Goal: Transaction & Acquisition: Purchase product/service

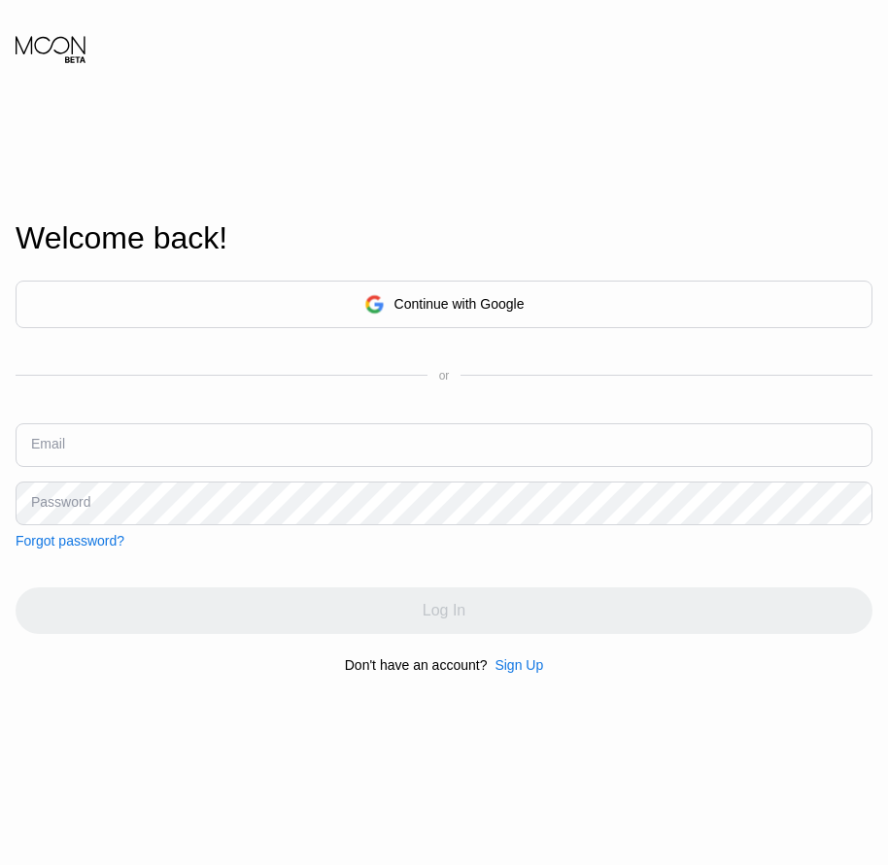
click at [522, 664] on div "Sign Up" at bounding box center [518, 666] width 49 height 16
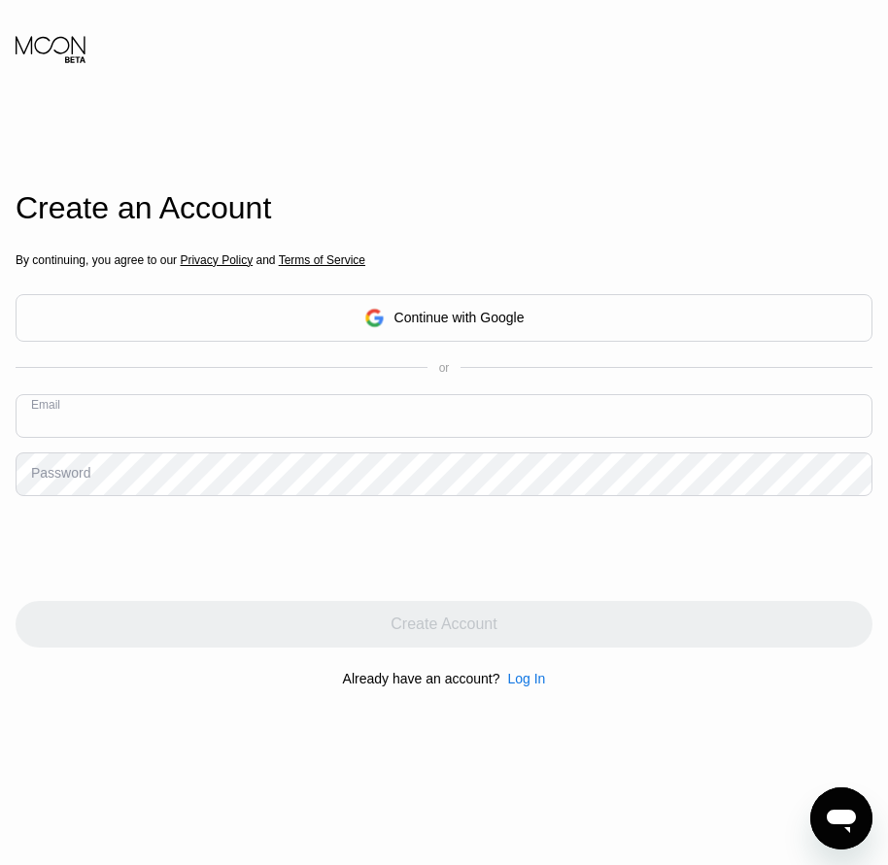
paste input "[EMAIL_ADDRESS][DOMAIN_NAME]"
type input "[EMAIL_ADDRESS][DOMAIN_NAME]"
click at [51, 481] on div "Password" at bounding box center [60, 473] width 59 height 16
click at [82, 474] on div "Password" at bounding box center [60, 473] width 59 height 16
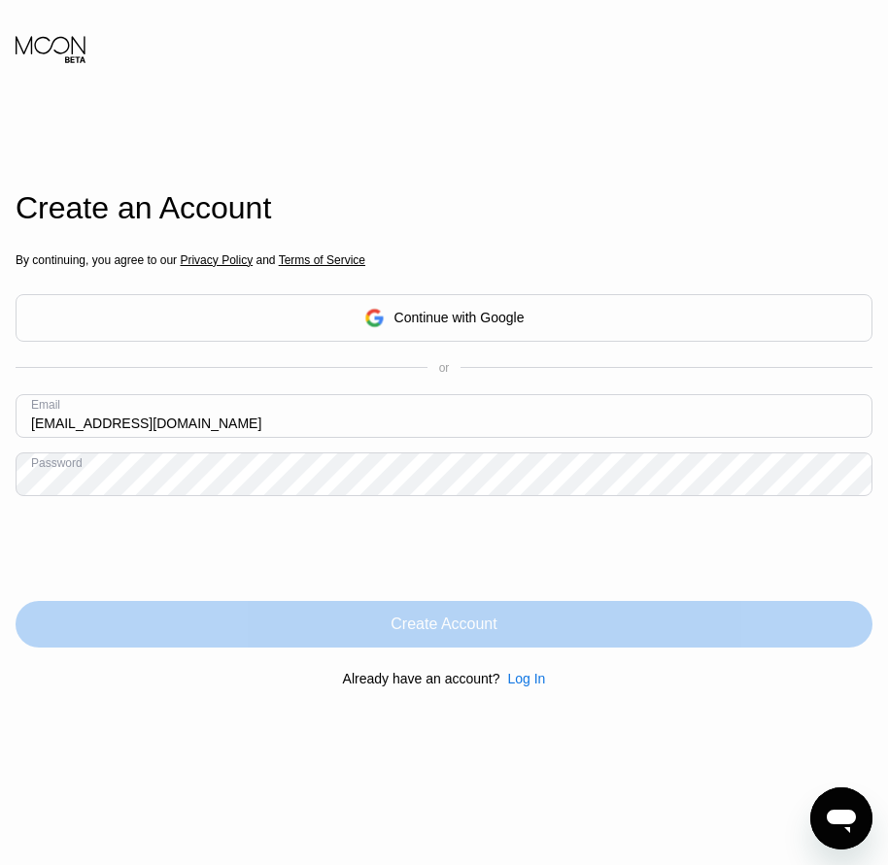
click at [514, 639] on div "Create Account" at bounding box center [444, 624] width 857 height 47
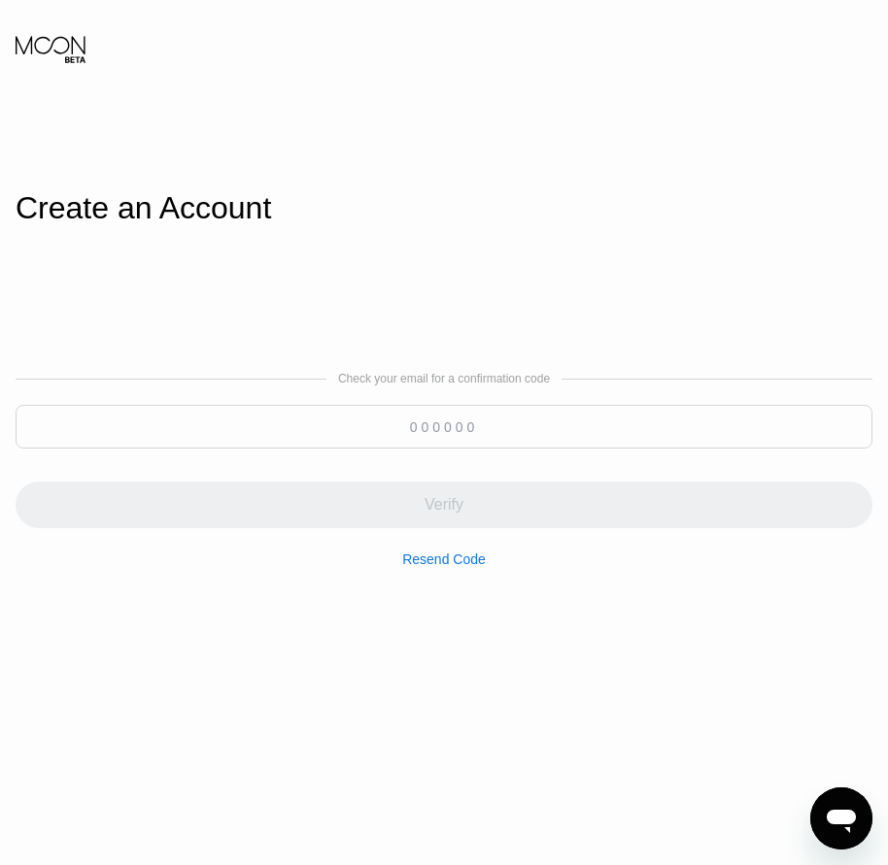
paste input "933746"
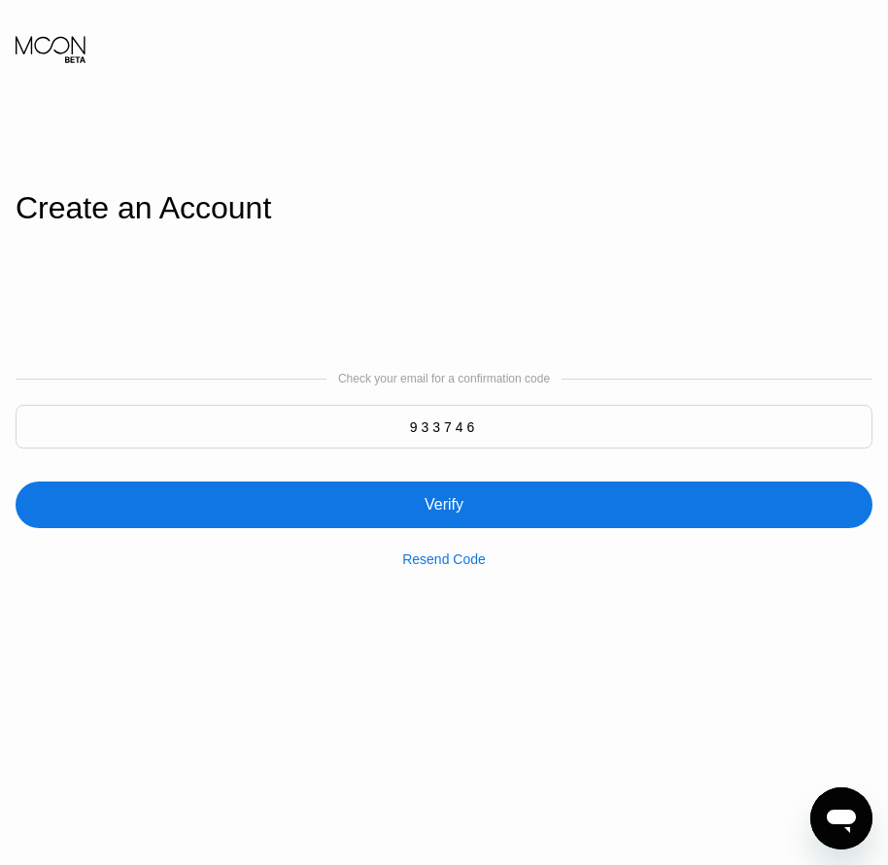
type input "933746"
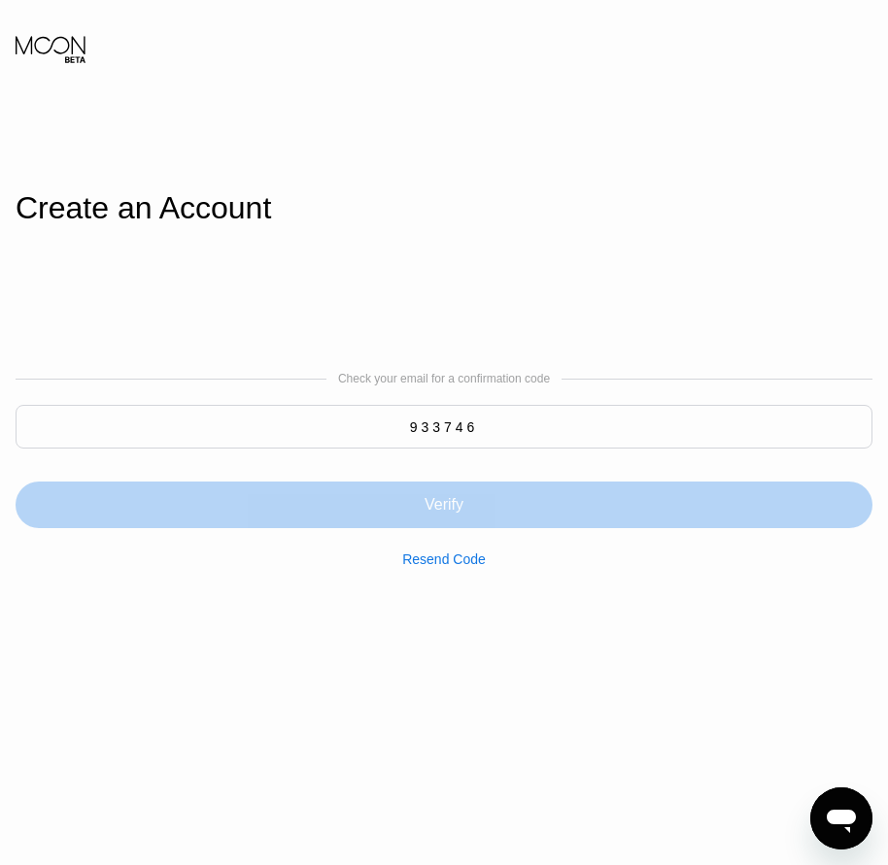
click at [449, 510] on div "Verify" at bounding box center [443, 504] width 39 height 19
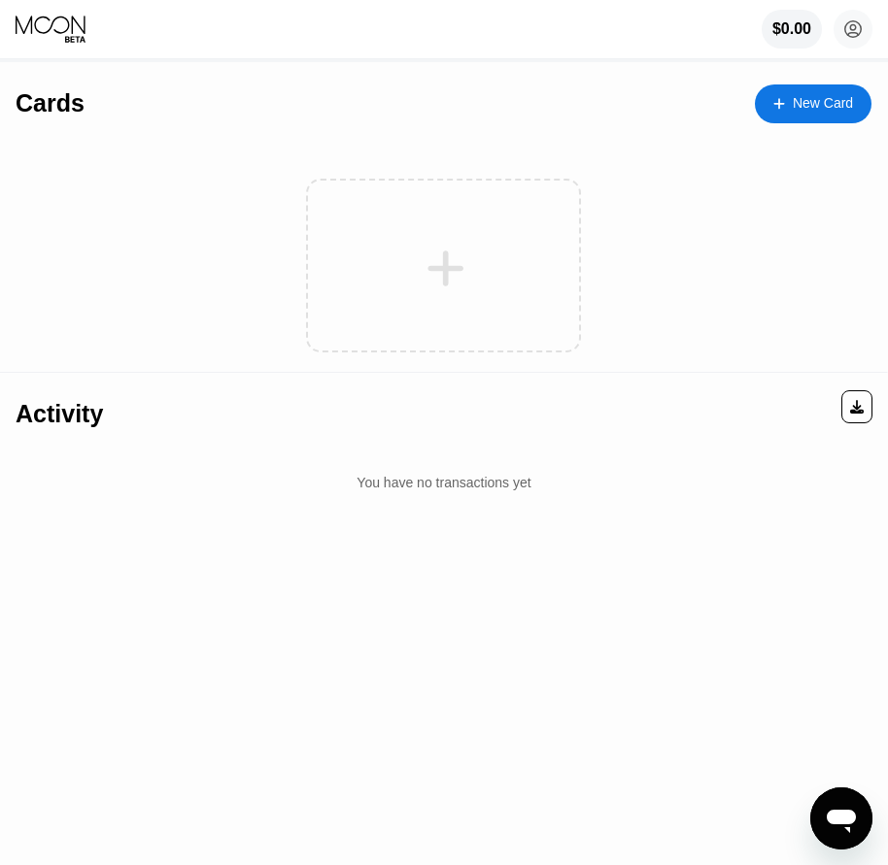
click at [808, 124] on div "Cards New Card" at bounding box center [444, 96] width 856 height 68
click at [811, 109] on div "New Card" at bounding box center [823, 103] width 60 height 17
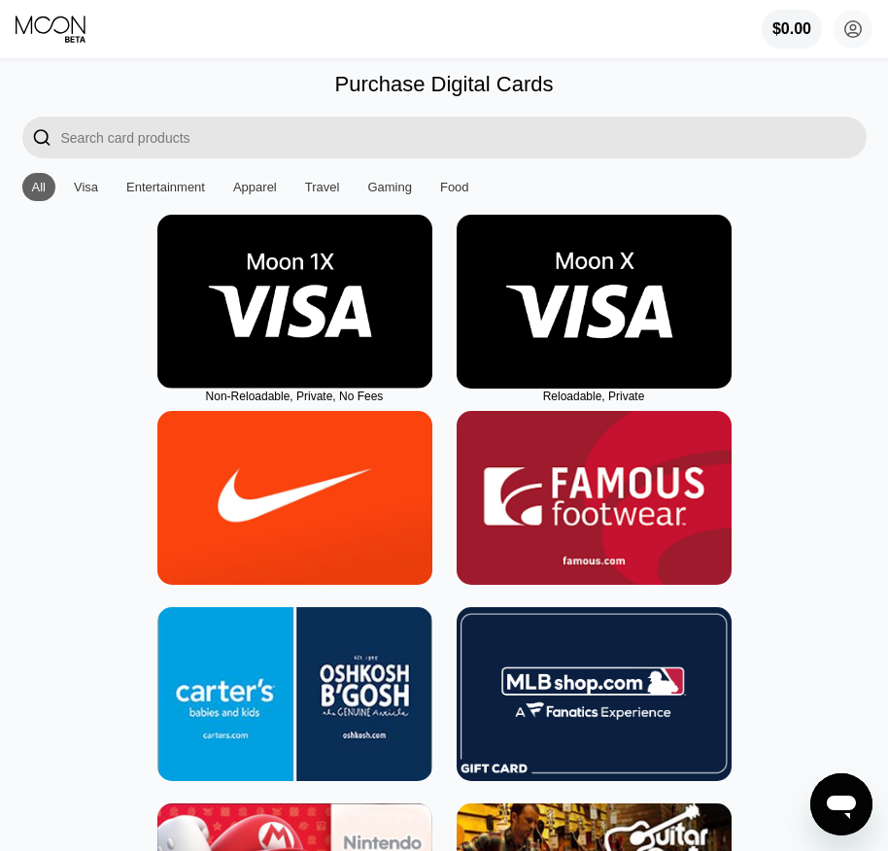
click at [596, 368] on img at bounding box center [594, 302] width 275 height 174
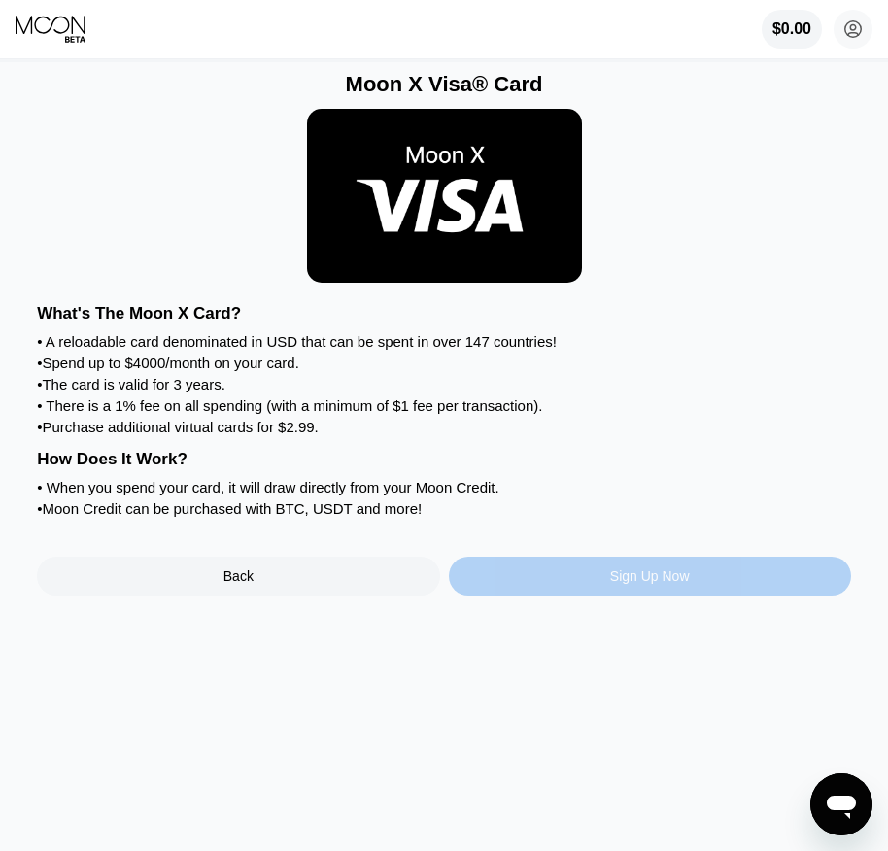
click at [615, 584] on div "Sign Up Now" at bounding box center [650, 576] width 80 height 16
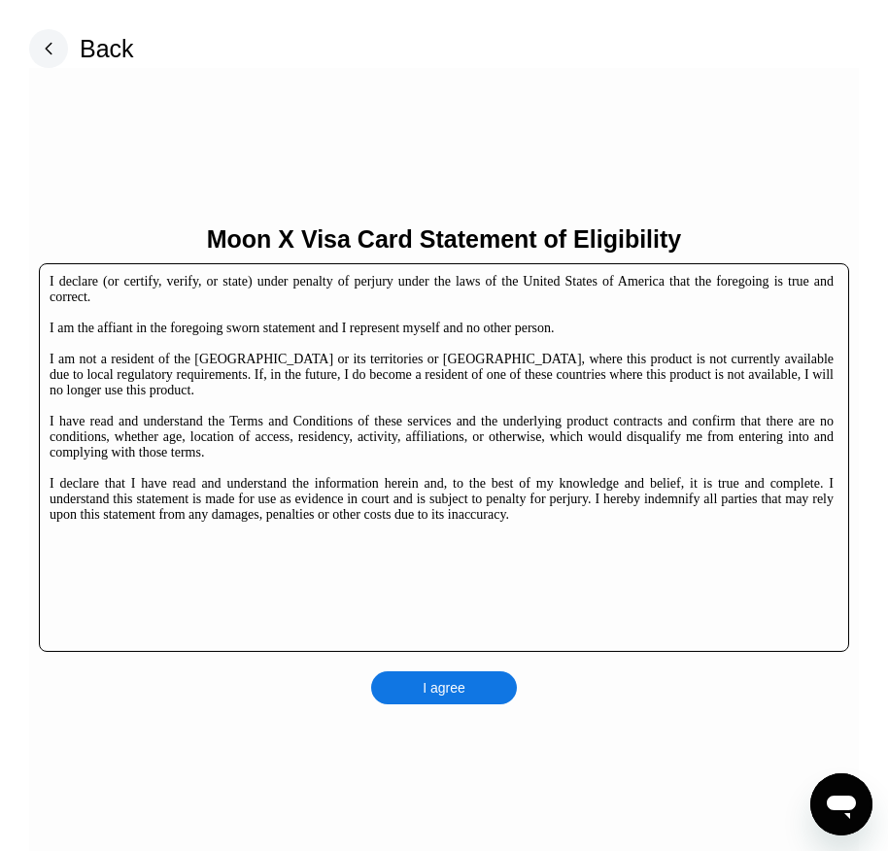
click at [475, 679] on div "I agree" at bounding box center [444, 687] width 146 height 33
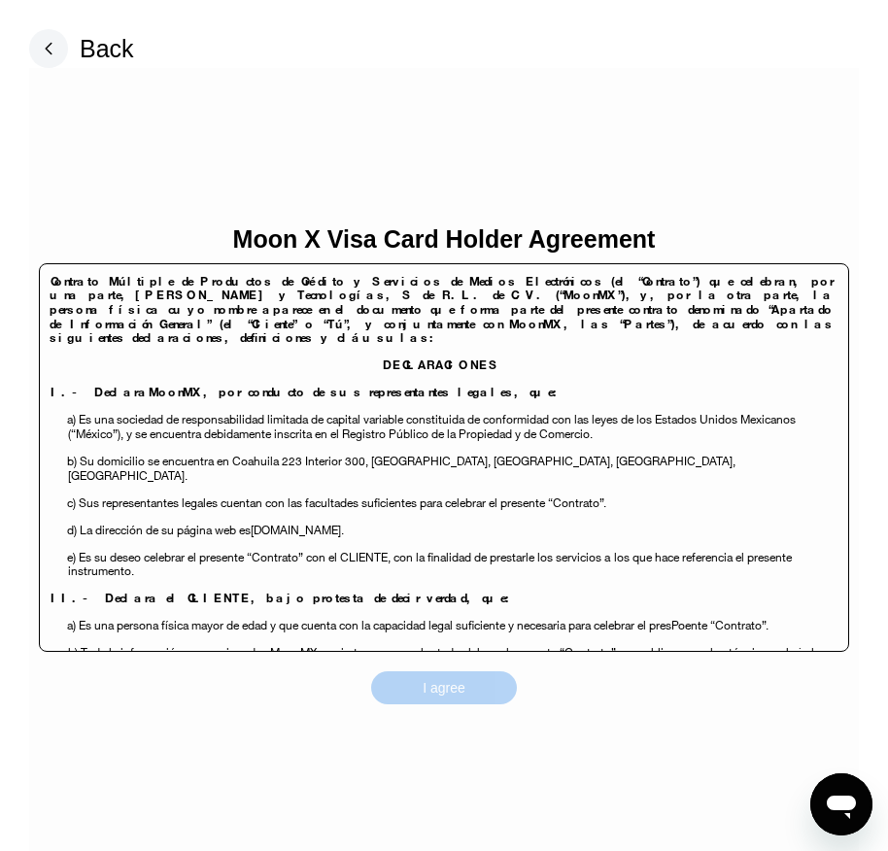
click at [472, 689] on div "I agree" at bounding box center [444, 687] width 146 height 33
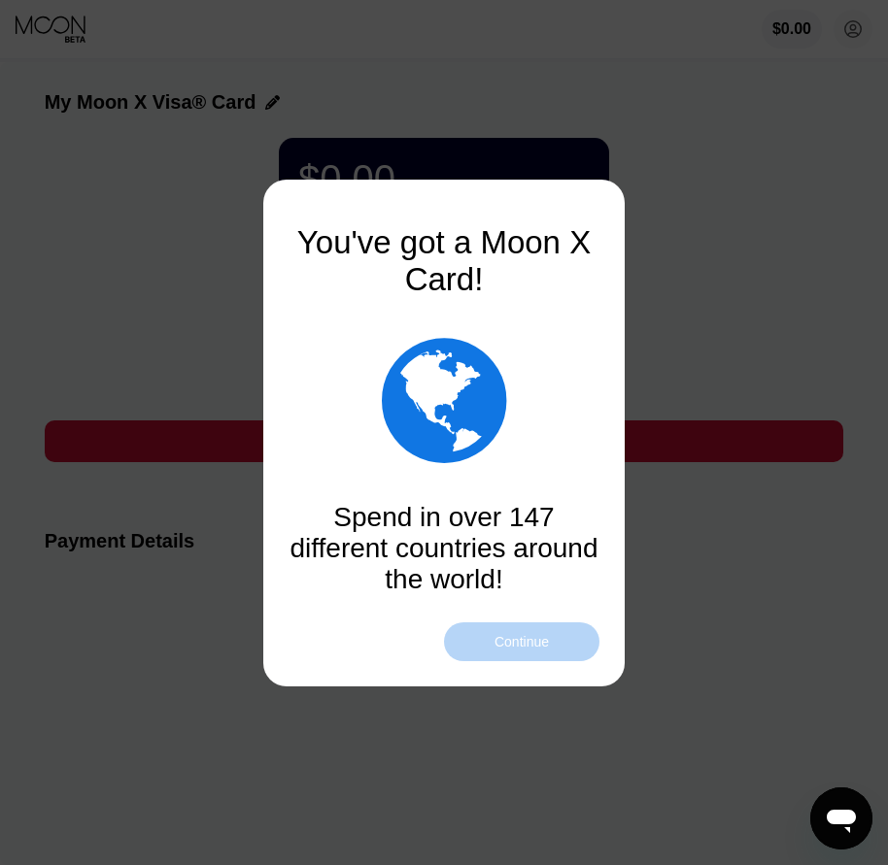
click at [528, 648] on div "Continue" at bounding box center [521, 642] width 54 height 16
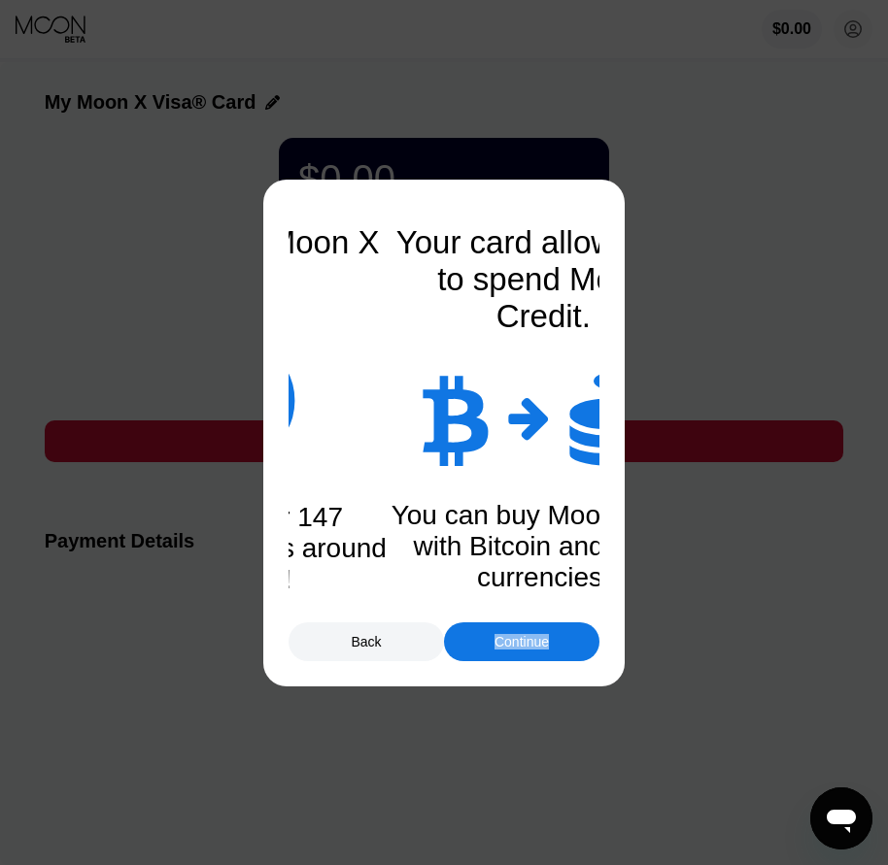
click at [528, 648] on div "Continue" at bounding box center [521, 642] width 54 height 16
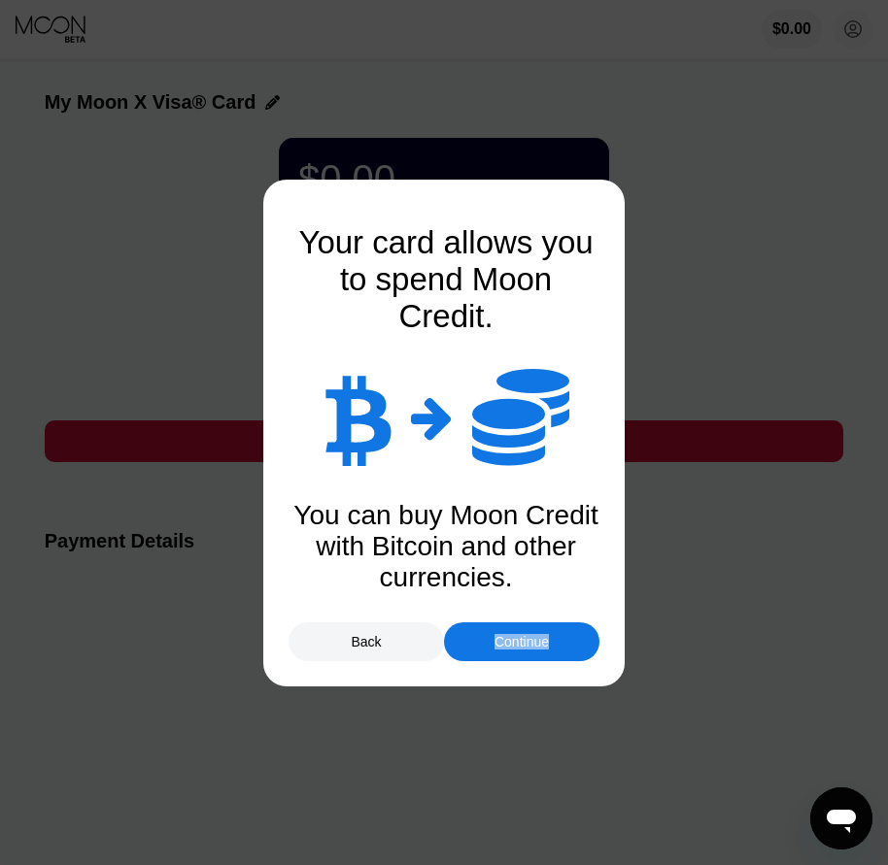
click at [528, 648] on div "Continue" at bounding box center [521, 642] width 54 height 16
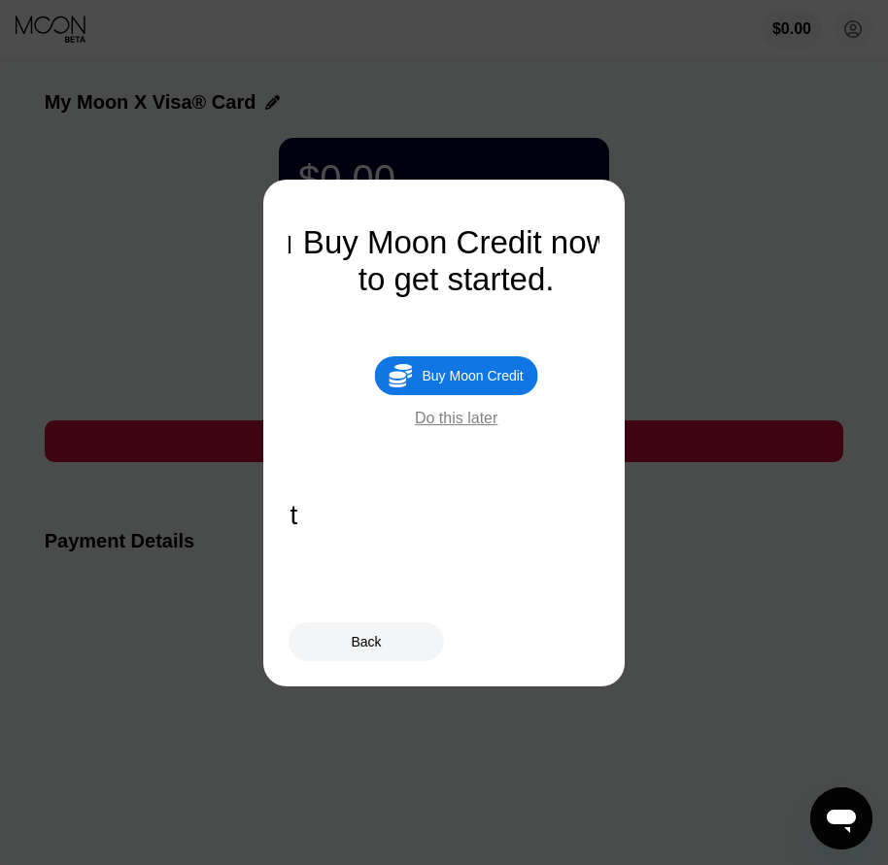
click at [484, 384] on div "Buy Moon Credit" at bounding box center [472, 376] width 101 height 16
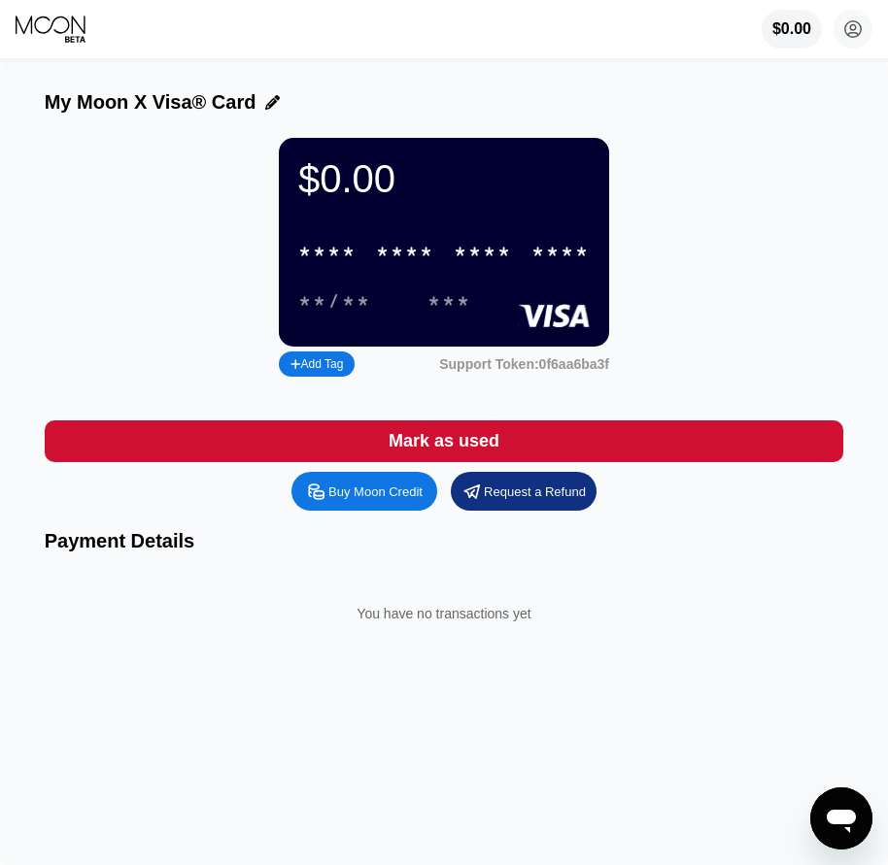
type input "0"
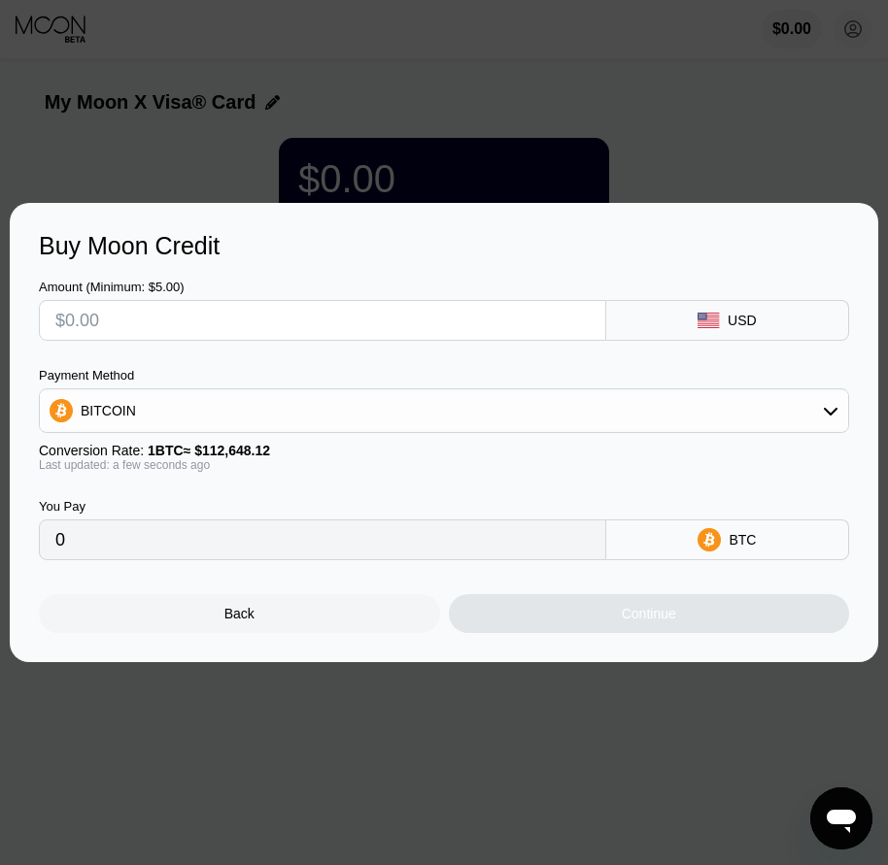
click at [295, 628] on div "Back" at bounding box center [239, 613] width 401 height 39
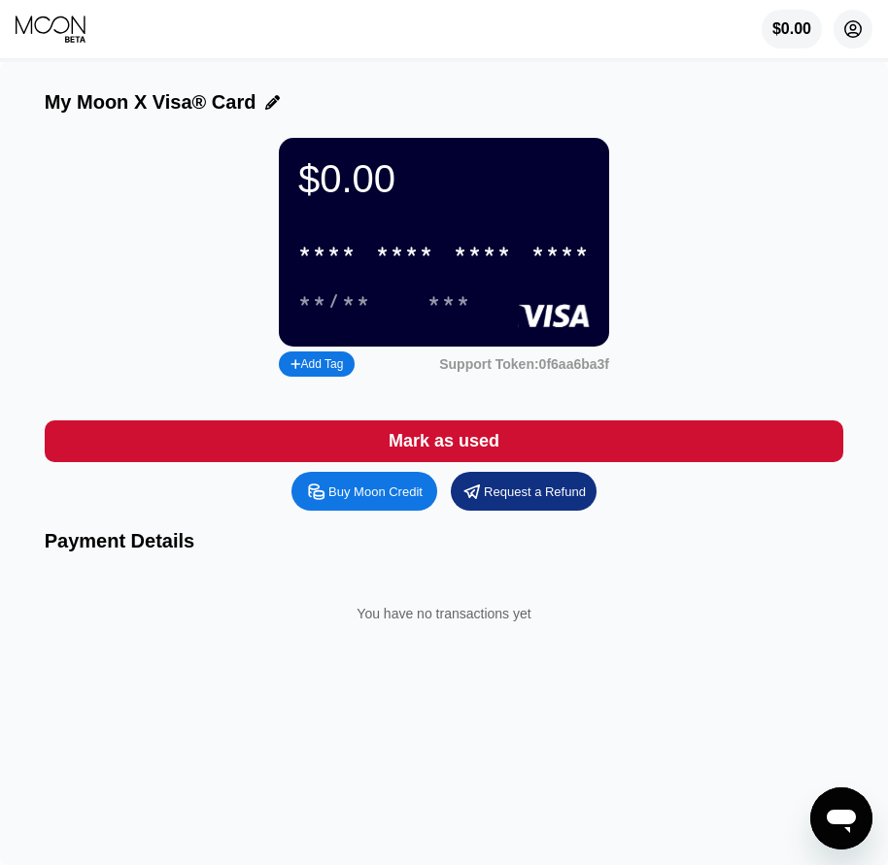
click at [860, 29] on circle at bounding box center [852, 29] width 39 height 39
